Goal: Entertainment & Leisure: Consume media (video, audio)

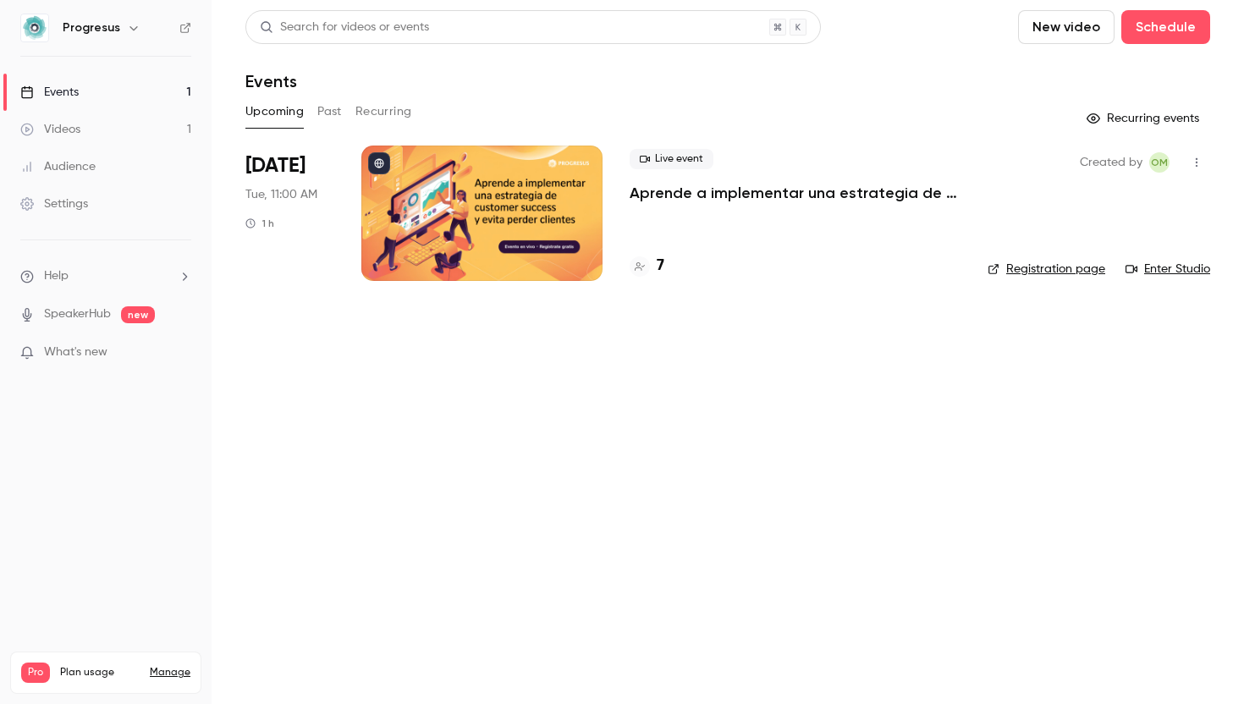
click at [704, 196] on p "Aprende a implementar una estrategia de Customer Success y evita perder clientes" at bounding box center [794, 193] width 331 height 20
click at [93, 130] on link "Videos 1" at bounding box center [106, 129] width 212 height 37
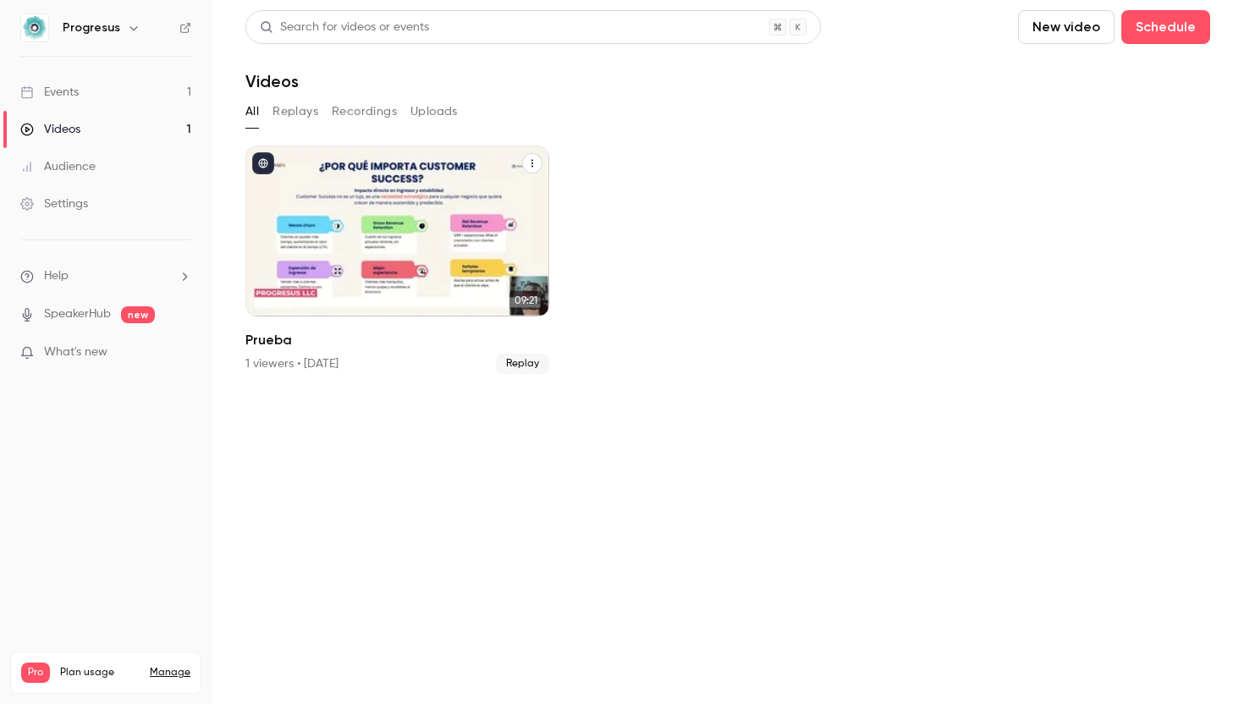
click at [348, 255] on div "Progresus [DATE] Prueba" at bounding box center [397, 231] width 304 height 171
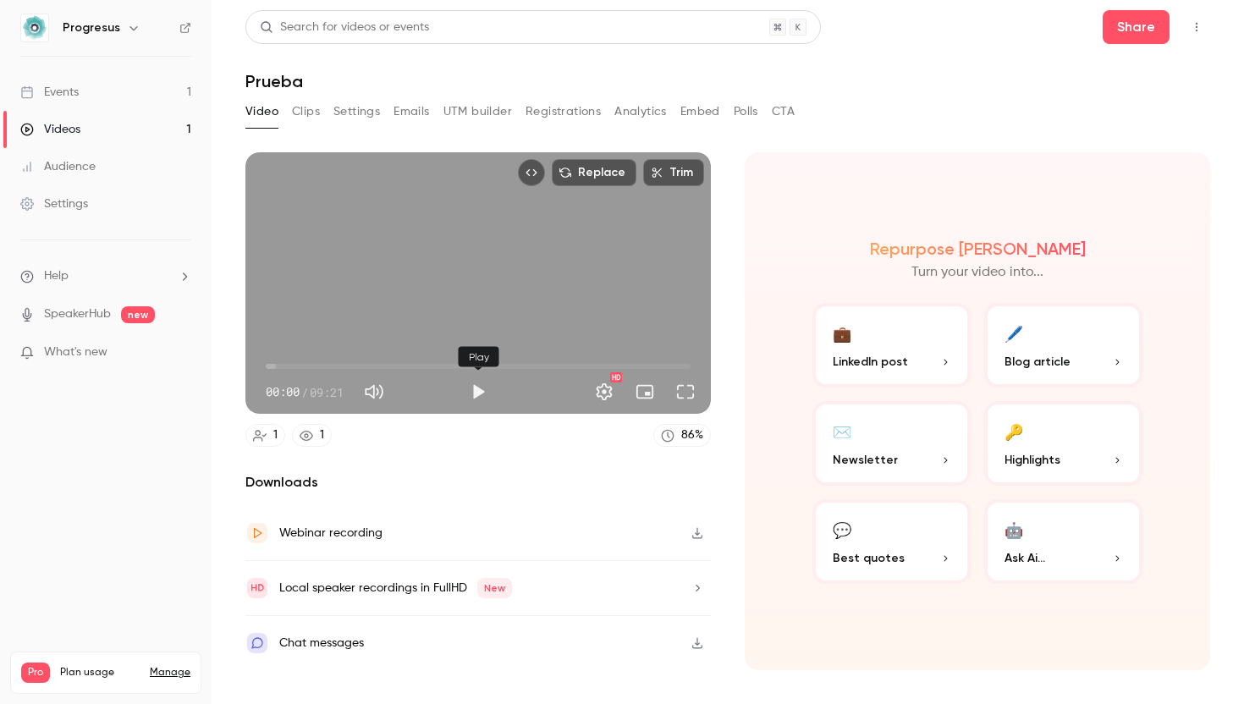
click at [483, 402] on button "Play" at bounding box center [478, 392] width 34 height 34
click at [283, 365] on span "00:02" at bounding box center [478, 366] width 425 height 27
click at [305, 365] on span "00:52" at bounding box center [478, 366] width 425 height 27
click at [409, 276] on div "Replace Trim 00:53 00:53 / 09:21 HD" at bounding box center [477, 282] width 465 height 261
type input "**"
